Goal: Information Seeking & Learning: Learn about a topic

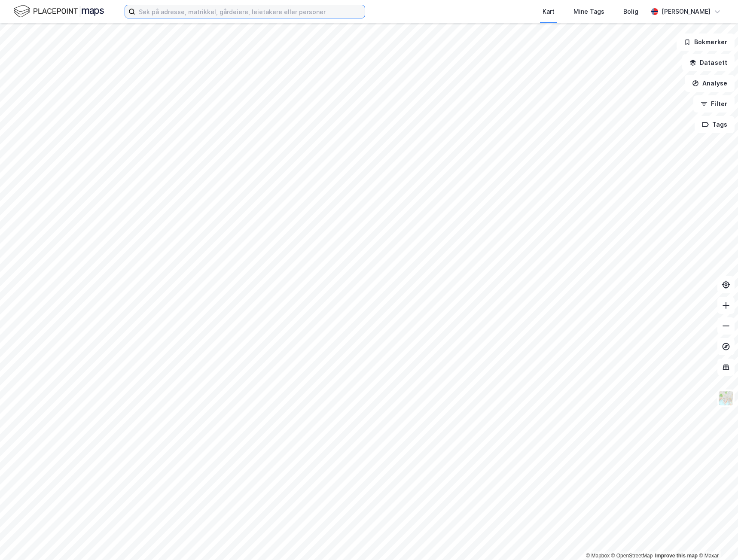
click at [225, 13] on input at bounding box center [249, 11] width 229 height 13
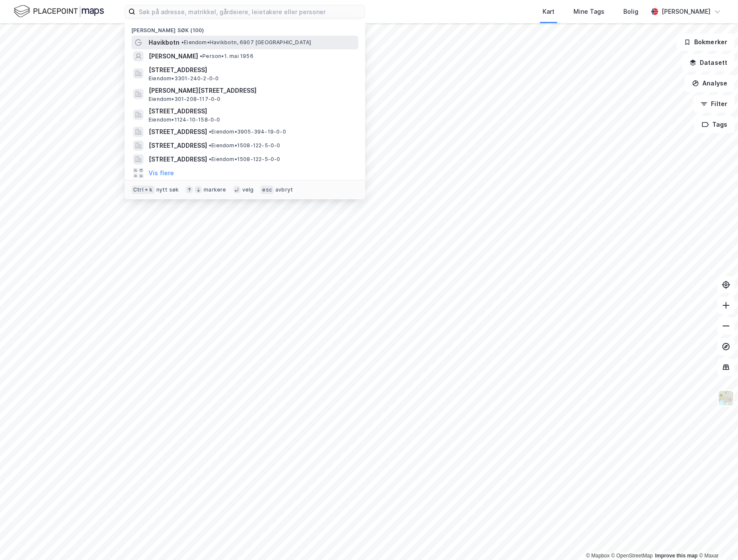
click at [275, 40] on div "[PERSON_NAME], 6907 [GEOGRAPHIC_DATA]" at bounding box center [253, 42] width 208 height 10
